Goal: Task Accomplishment & Management: Manage account settings

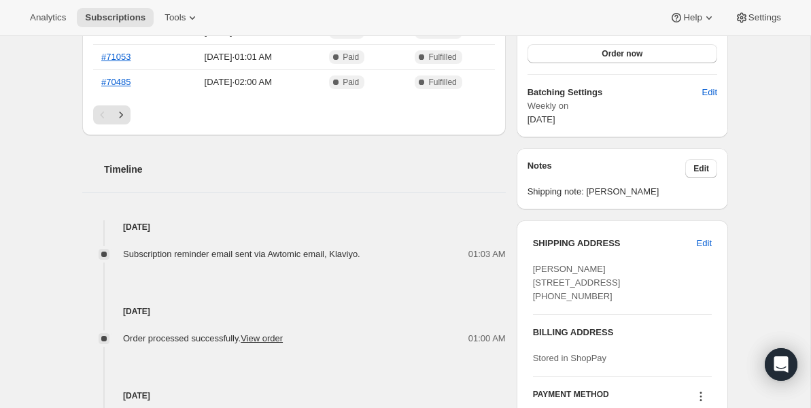
scroll to position [422, 0]
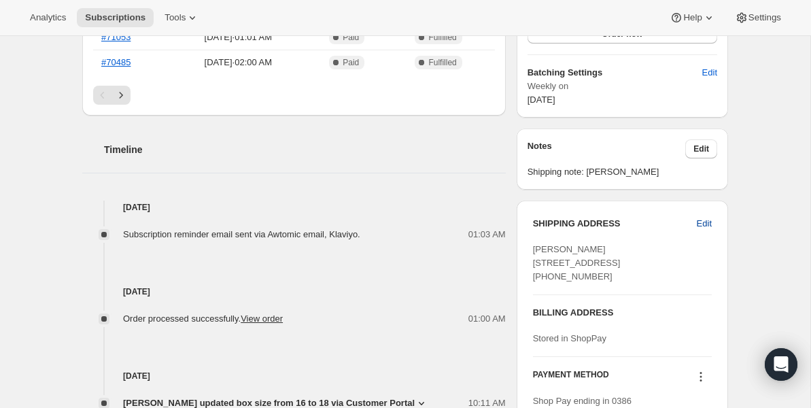
click at [699, 222] on span "Edit" at bounding box center [704, 224] width 15 height 14
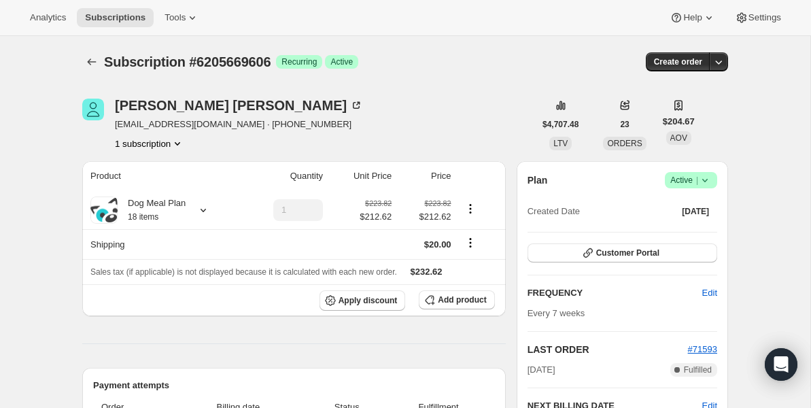
select select "ON"
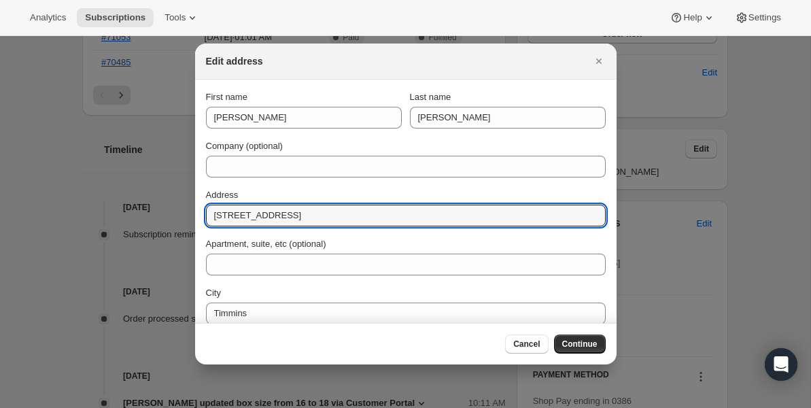
drag, startPoint x: 336, startPoint y: 215, endPoint x: 207, endPoint y: 200, distance: 130.1
click at [207, 201] on div "Address 150 Balsam Street South" at bounding box center [406, 207] width 400 height 38
paste input "3580 Lakeshore Blvd W"
type input "3580 Lakeshore Blvd W"
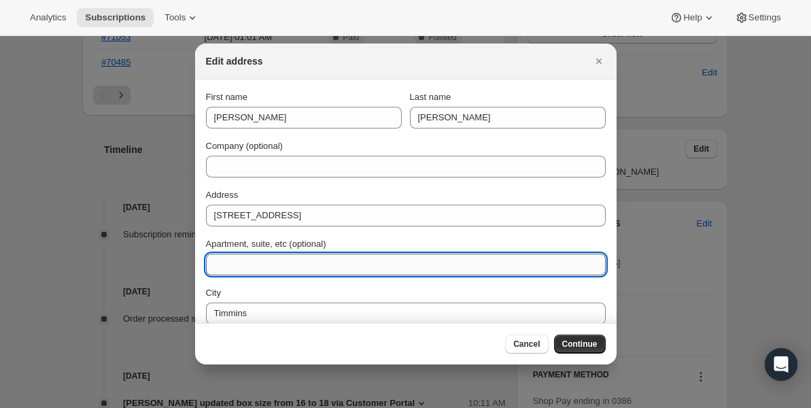
click at [232, 264] on input "Apartment, suite, etc (optional)" at bounding box center [406, 265] width 400 height 22
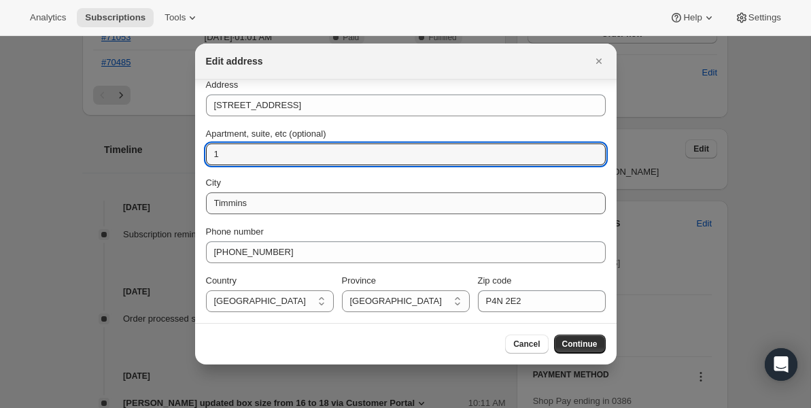
type input "1"
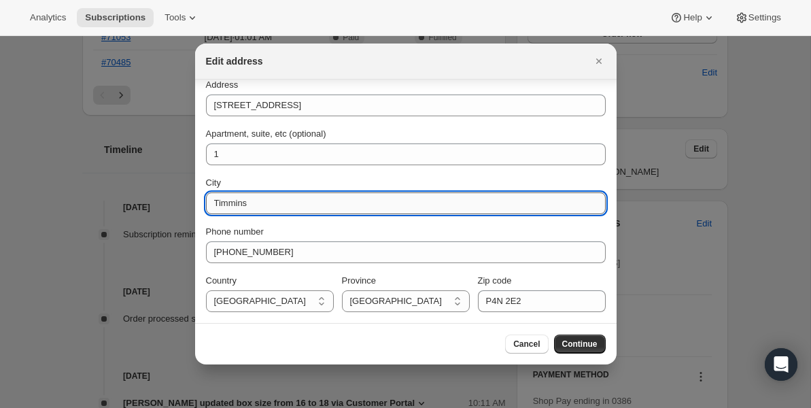
click at [272, 203] on input "Timmins" at bounding box center [406, 203] width 400 height 22
type input "T"
type input "Etobicoke"
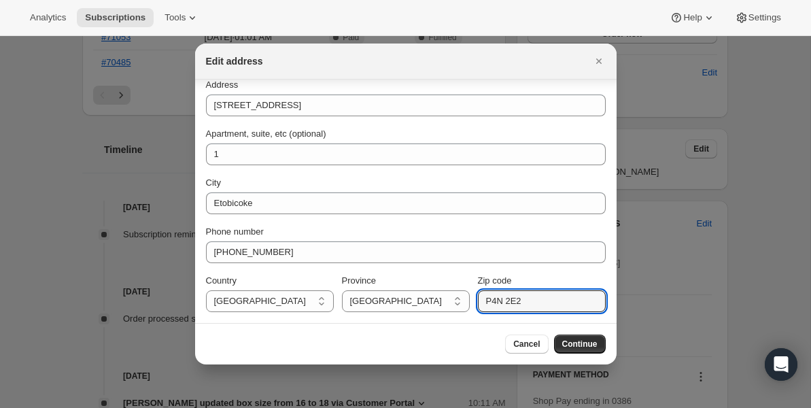
drag, startPoint x: 533, startPoint y: 298, endPoint x: 476, endPoint y: 294, distance: 57.2
click at [476, 298] on div "Country Canada Canada Province Alberta British Columbia Manitoba New Brunswick …" at bounding box center [406, 293] width 400 height 38
paste input "M8W1N6"
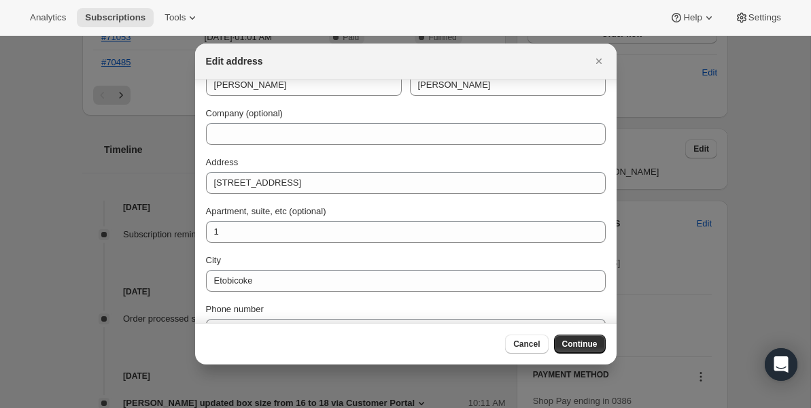
scroll to position [0, 0]
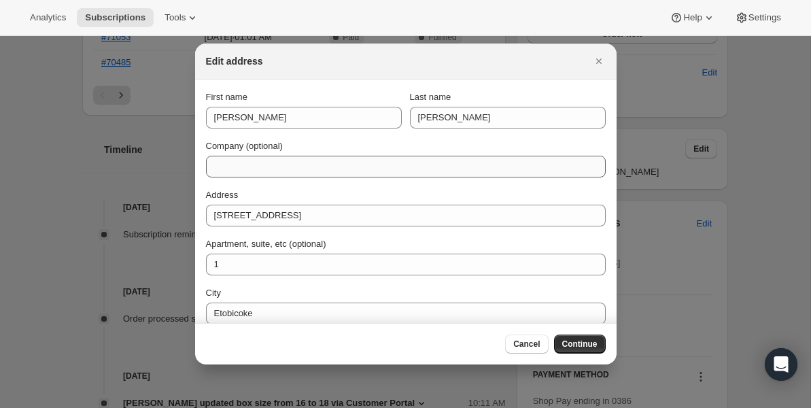
type input "M8W1N6"
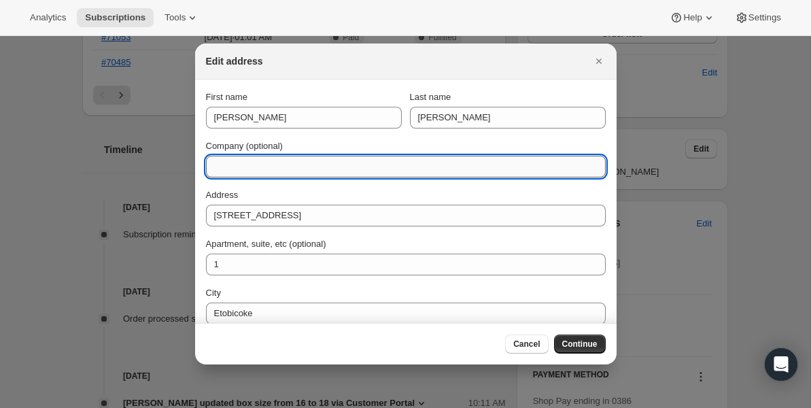
click at [445, 166] on input "Company (optional)" at bounding box center [406, 167] width 400 height 22
paste input "unit is on the corner of Lakeshore and Long Branch, directly above the pet value"
click at [217, 168] on input "unit is on the corner of Lakeshore and Long Branch, directly above the pet value" at bounding box center [406, 167] width 400 height 22
click at [243, 168] on input "Unit is on the corner of Lakeshore and Long Branch, directly above the pet value" at bounding box center [406, 167] width 400 height 22
click at [432, 167] on input "Unit is on the corner of Lakeshore and Long Branch, directly above the pet value" at bounding box center [406, 167] width 400 height 22
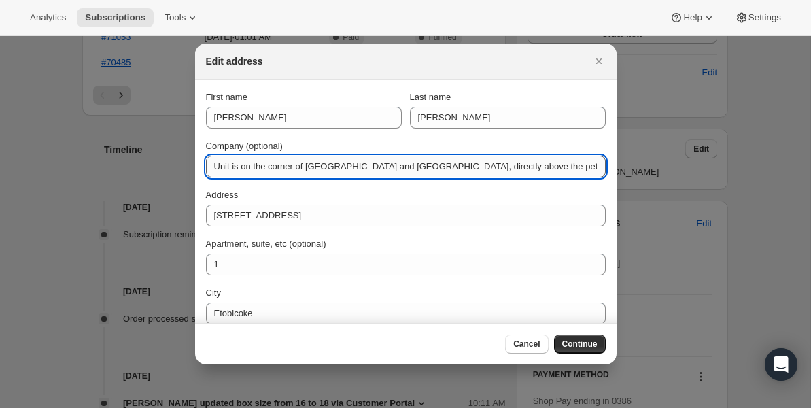
drag, startPoint x: 515, startPoint y: 167, endPoint x: 494, endPoint y: 168, distance: 20.4
click at [494, 168] on input "Unit is on the corner of Lakeshore and Long Branch, directly above the pet value" at bounding box center [406, 167] width 400 height 22
click at [514, 167] on input "Unit is on the corner of Lakeshore and Long Branch, directly above Pet value" at bounding box center [406, 167] width 400 height 22
type input "Unit is on the corner of Lakeshore and Long Branch, directly above Pet Value"
click at [583, 344] on span "Continue" at bounding box center [579, 343] width 35 height 11
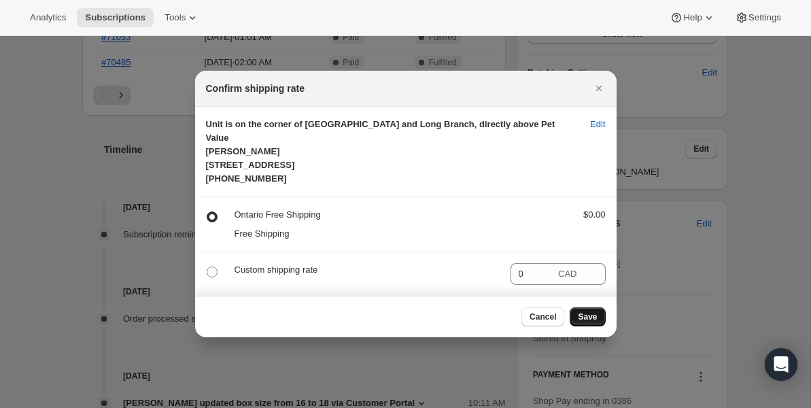
click at [593, 322] on span "Save" at bounding box center [587, 316] width 19 height 11
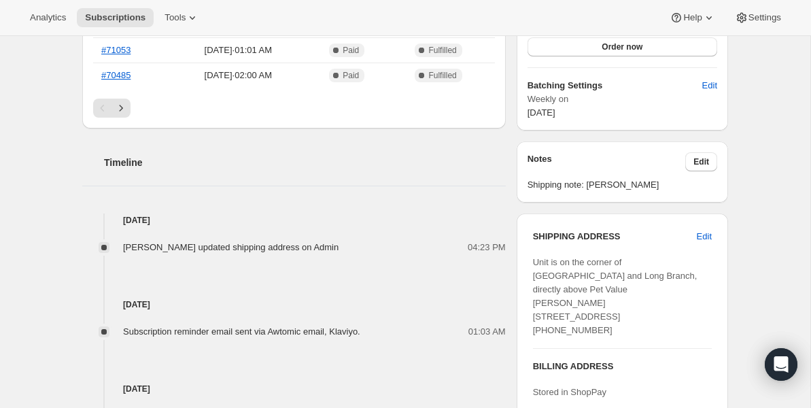
scroll to position [589, 0]
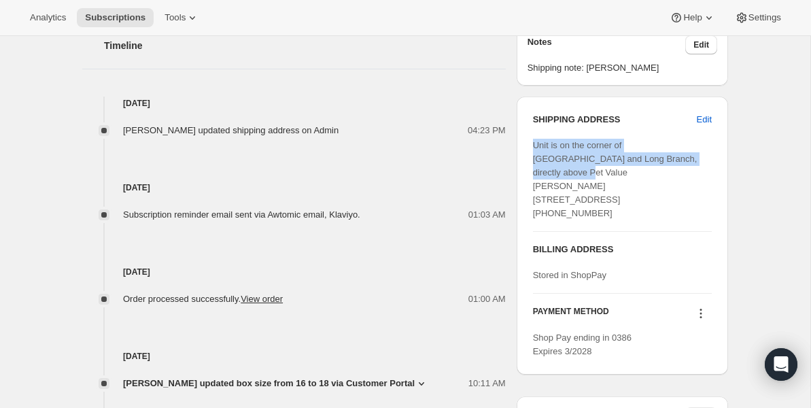
drag, startPoint x: 533, startPoint y: 145, endPoint x: 694, endPoint y: 159, distance: 161.7
click at [694, 159] on div "Unit is on the corner of [GEOGRAPHIC_DATA] and Long Branch, directly above Pet …" at bounding box center [622, 180] width 179 height 82
copy span "Unit is on the corner of Lakeshore and Long Branch, directly above Pet Value"
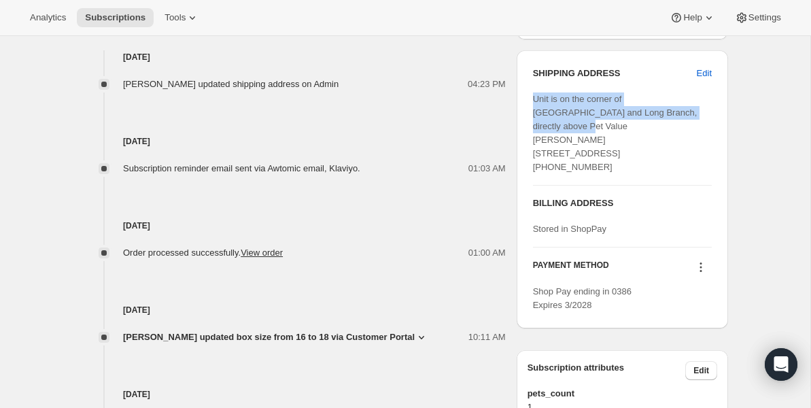
scroll to position [636, 0]
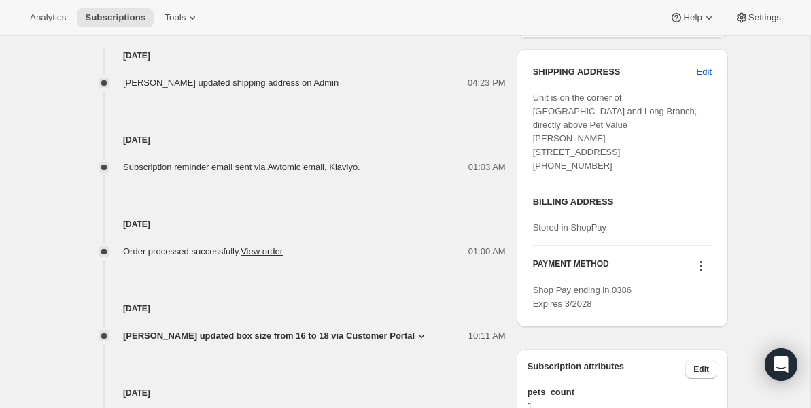
click at [741, 217] on div "Subscription #6205669606. This page is ready Subscription #6205669606 Success R…" at bounding box center [405, 162] width 678 height 1524
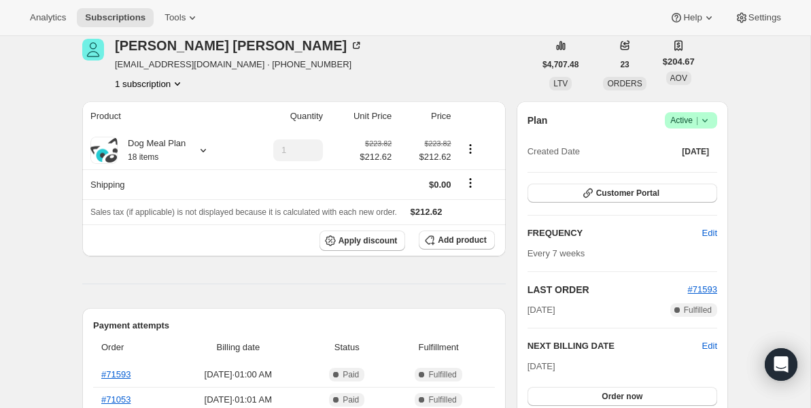
scroll to position [0, 0]
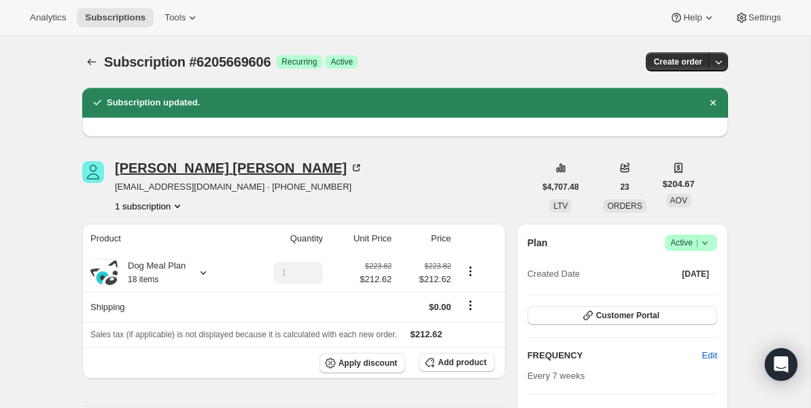
click at [349, 168] on icon at bounding box center [356, 168] width 14 height 14
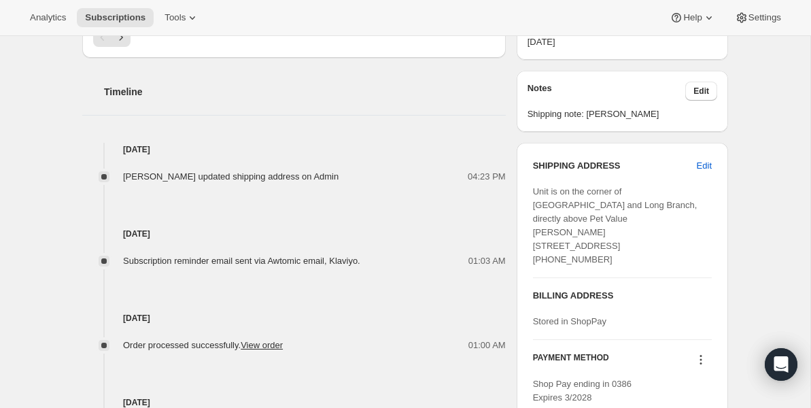
scroll to position [460, 0]
